Goal: Transaction & Acquisition: Purchase product/service

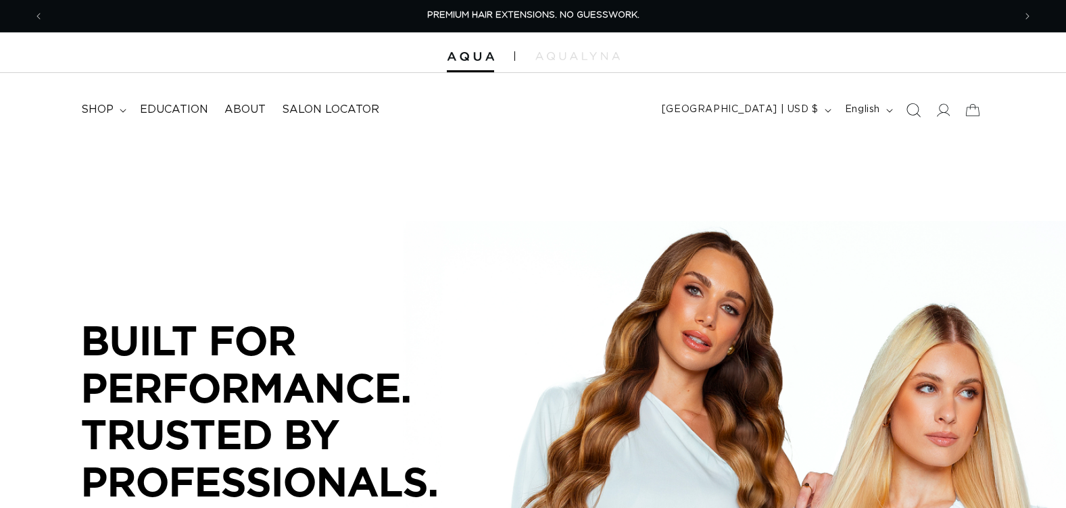
click at [914, 108] on icon "Search" at bounding box center [912, 110] width 14 height 14
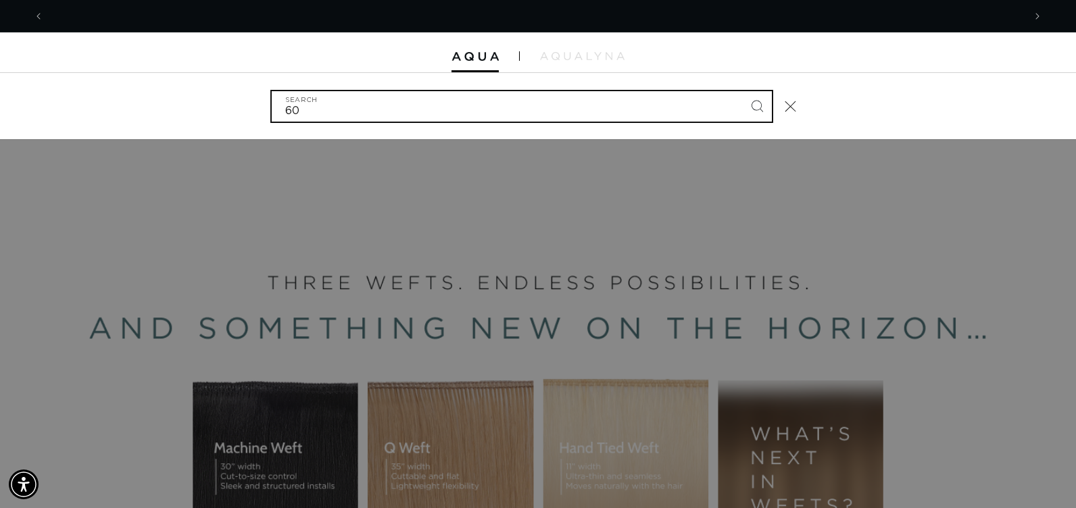
scroll to position [0, 1960]
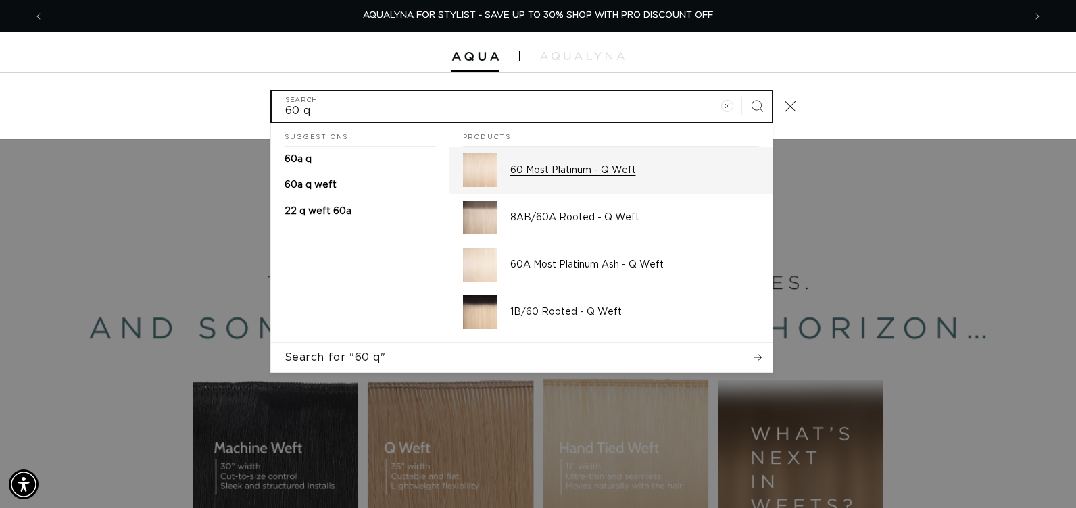
type input "60 q"
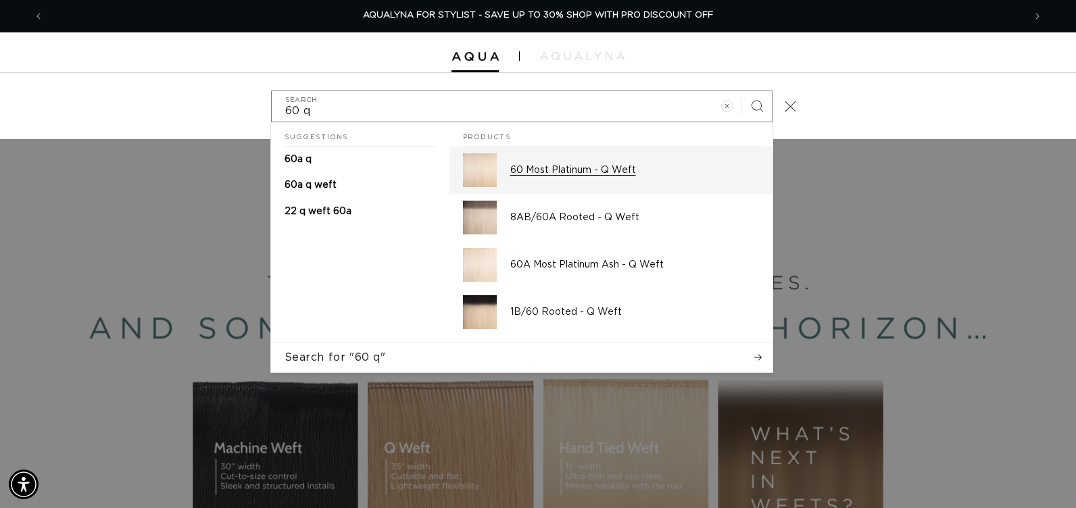
click at [532, 168] on p "60 Most Platinum - Q Weft" at bounding box center [634, 170] width 249 height 12
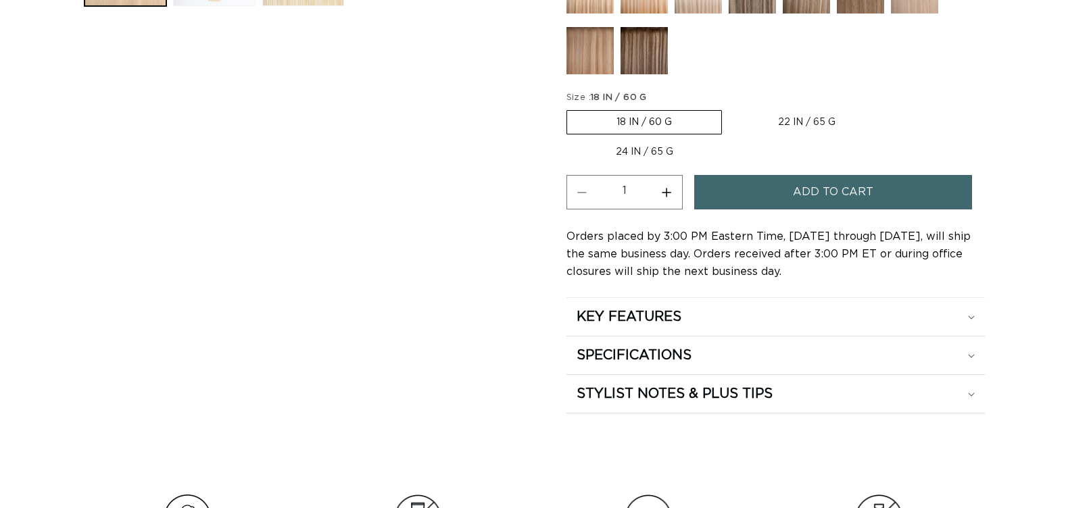
scroll to position [743, 0]
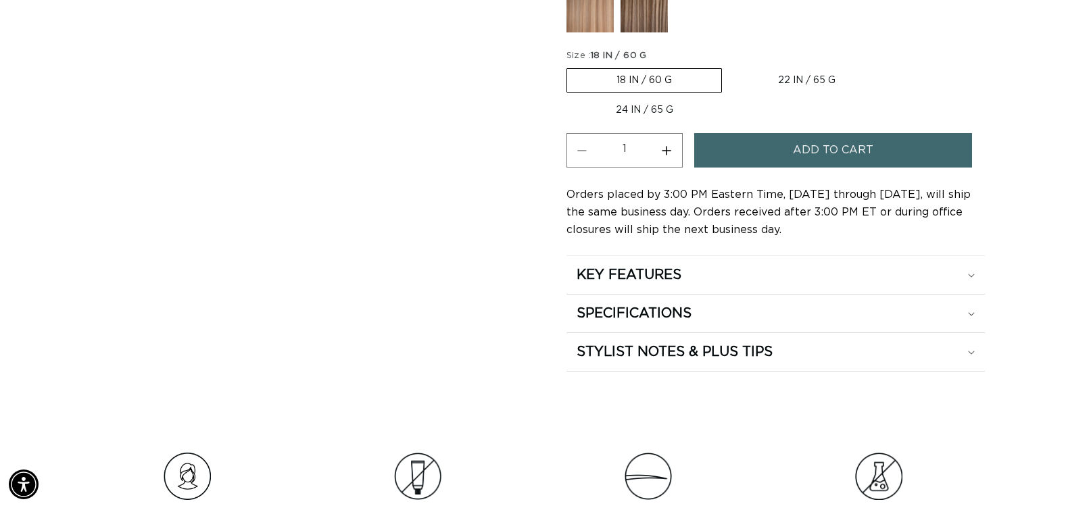
click at [664, 150] on button "Increase quantity for 60 Most Platinum - Q Weft" at bounding box center [666, 150] width 30 height 34
type input "2"
click at [657, 116] on label "24 IN / 65 G Variant sold out or unavailable" at bounding box center [644, 110] width 156 height 23
click at [891, 66] on input "24 IN / 65 G Variant sold out or unavailable" at bounding box center [891, 66] width 1 height 1
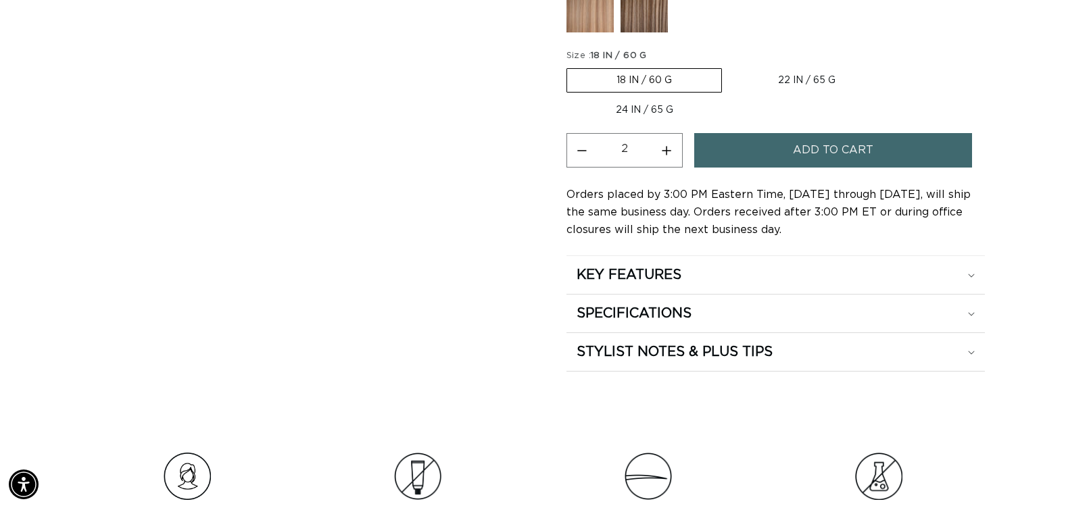
radio input "true"
click at [670, 148] on button "Increase quantity for 60 Most Platinum - Q Weft" at bounding box center [666, 150] width 30 height 34
type input "2"
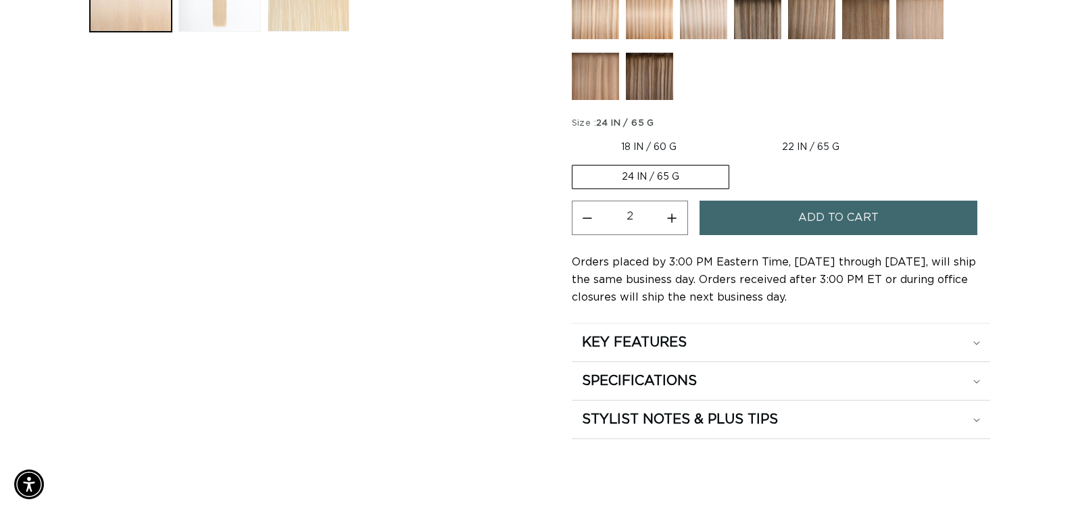
scroll to position [0, 1939]
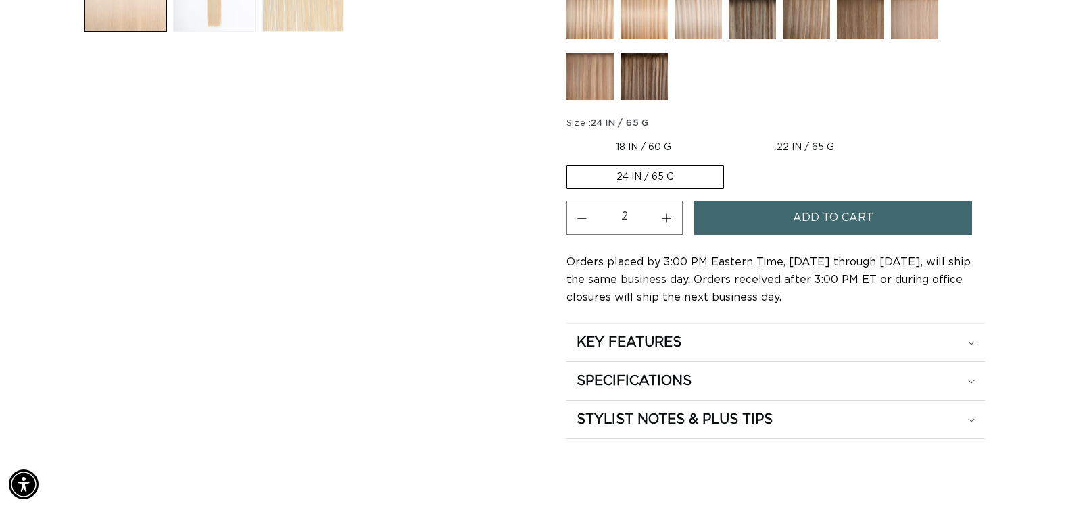
click at [857, 222] on span "Add to cart" at bounding box center [833, 218] width 80 height 34
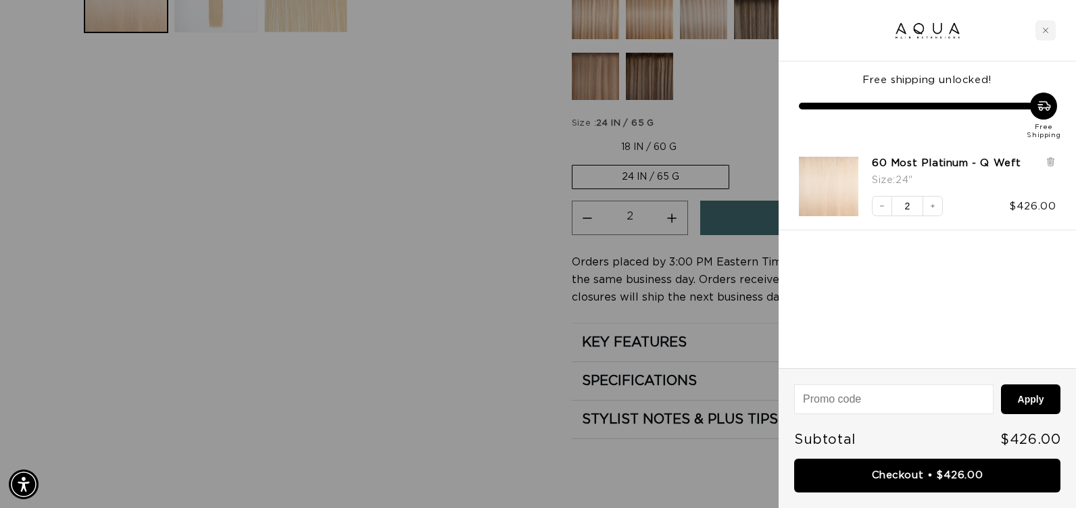
scroll to position [0, 1960]
